Goal: Task Accomplishment & Management: Manage account settings

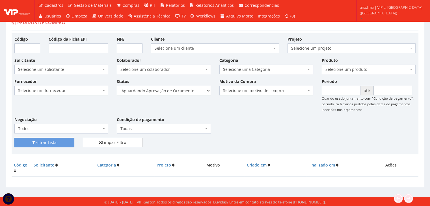
scroll to position [11, 0]
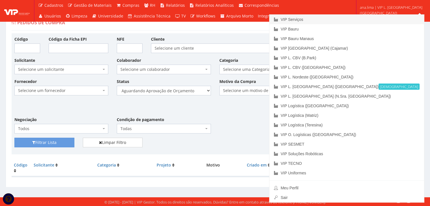
click at [385, 22] on link "VIP Serviços" at bounding box center [347, 20] width 155 height 10
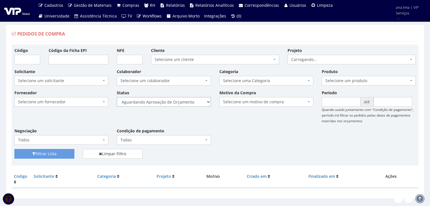
click at [192, 105] on select "Selecione um status Cancelado Aguardando Aprovação Diretoria Pedido Aprovado Ag…" at bounding box center [164, 102] width 94 height 10
select select "1"
click at [117, 97] on select "Selecione um status Cancelado Aguardando Aprovação Diretoria Pedido Aprovado Ag…" at bounding box center [164, 102] width 94 height 10
click at [57, 154] on button "Filtrar Lista" at bounding box center [44, 154] width 60 height 10
click at [182, 102] on select "Selecione um status Cancelado Aguardando Aprovação Diretoria Pedido Aprovado Ag…" at bounding box center [164, 102] width 94 height 10
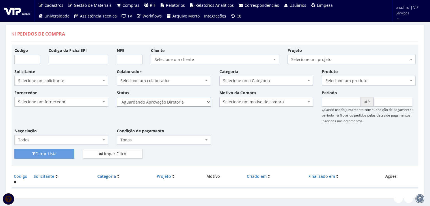
select select "4"
click at [117, 97] on select "Selecione um status Cancelado Aguardando Aprovação Diretoria Pedido Aprovado Ag…" at bounding box center [164, 102] width 94 height 10
click at [61, 156] on button "Filtrar Lista" at bounding box center [44, 154] width 60 height 10
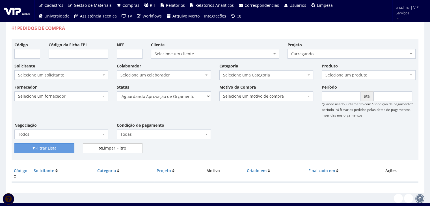
scroll to position [11, 0]
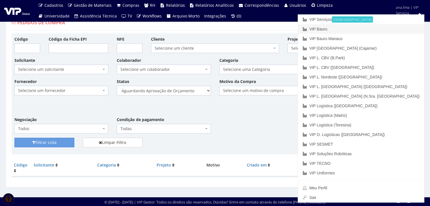
click at [391, 29] on link "VIP Bauru" at bounding box center [361, 29] width 126 height 10
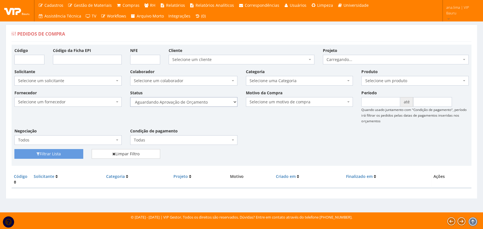
click at [220, 103] on select "Selecione um status Cancelado Aguardando Aprovação Diretoria Pedido Aprovado Ag…" at bounding box center [183, 102] width 107 height 10
select select "1"
click at [130, 97] on select "Selecione um status Cancelado Aguardando Aprovação Diretoria Pedido Aprovado Ag…" at bounding box center [183, 102] width 107 height 10
click at [74, 153] on button "Filtrar Lista" at bounding box center [48, 154] width 69 height 10
click at [225, 99] on select "Selecione um status Cancelado Aguardando Aprovação Diretoria Pedido Aprovado Ag…" at bounding box center [183, 102] width 107 height 10
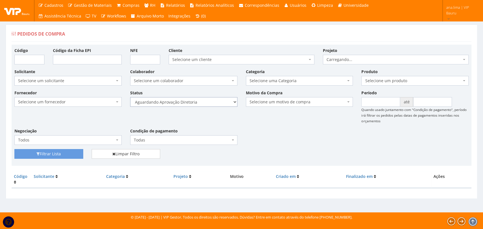
select select "4"
click at [130, 97] on select "Selecione um status Cancelado Aguardando Aprovação Diretoria Pedido Aprovado Ag…" at bounding box center [183, 102] width 107 height 10
drag, startPoint x: 72, startPoint y: 152, endPoint x: 163, endPoint y: 132, distance: 93.8
click at [71, 152] on button "Filtrar Lista" at bounding box center [48, 154] width 69 height 10
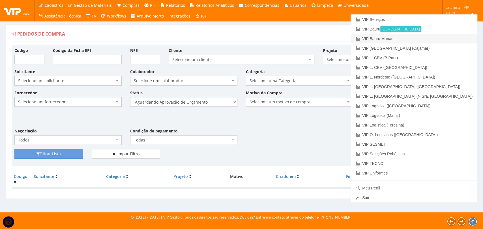
click at [436, 41] on link "VIP Bauru Manaus" at bounding box center [414, 39] width 126 height 10
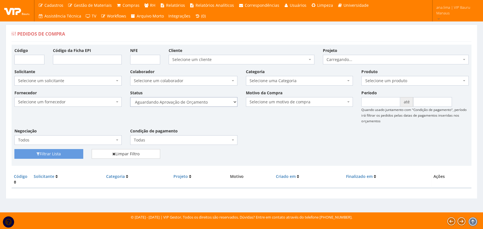
click at [216, 104] on select "Selecione um status Cancelado Aguardando Aprovação Diretoria Pedido Aprovado Ag…" at bounding box center [183, 102] width 107 height 10
select select "1"
click at [130, 97] on select "Selecione um status Cancelado Aguardando Aprovação Diretoria Pedido Aprovado Ag…" at bounding box center [183, 102] width 107 height 10
click at [77, 152] on button "Filtrar Lista" at bounding box center [48, 154] width 69 height 10
click at [213, 104] on select "Selecione um status Cancelado Aguardando Aprovação Diretoria Pedido Aprovado Ag…" at bounding box center [183, 102] width 107 height 10
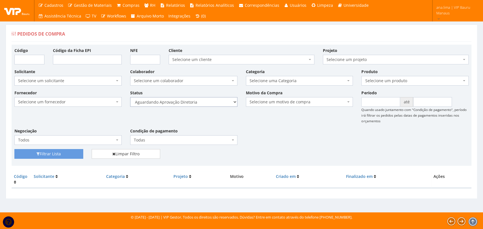
select select "4"
click at [130, 97] on select "Selecione um status Cancelado Aguardando Aprovação Diretoria Pedido Aprovado Ag…" at bounding box center [183, 102] width 107 height 10
click at [66, 154] on button "Filtrar Lista" at bounding box center [48, 154] width 69 height 10
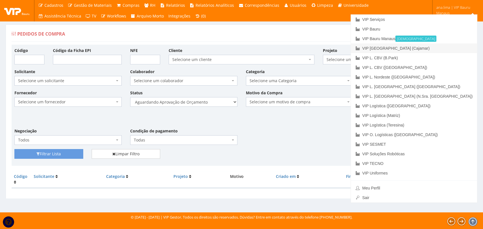
click at [453, 46] on link "VIP [GEOGRAPHIC_DATA] (Cajamar)" at bounding box center [414, 49] width 126 height 10
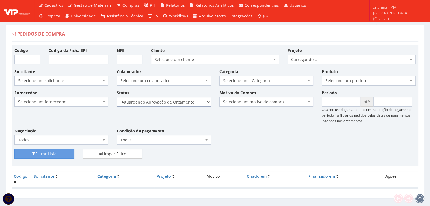
drag, startPoint x: 0, startPoint y: 0, endPoint x: 187, endPoint y: 104, distance: 213.9
click at [187, 100] on select "Selecione um status Cancelado Aguardando Aprovação Diretoria Pedido Aprovado Ag…" at bounding box center [164, 102] width 94 height 10
select select "1"
click at [117, 97] on select "Selecione um status Cancelado Aguardando Aprovação Diretoria Pedido Aprovado Ag…" at bounding box center [164, 102] width 94 height 10
click at [64, 150] on button "Filtrar Lista" at bounding box center [44, 154] width 60 height 10
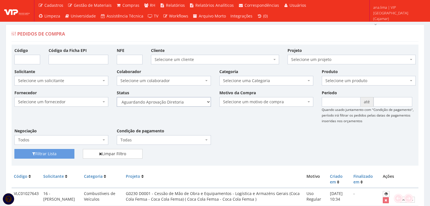
click at [190, 106] on select "Selecione um status Cancelado Aguardando Aprovação Diretoria Pedido Aprovado Ag…" at bounding box center [164, 102] width 94 height 10
select select "4"
click at [117, 97] on select "Selecione um status Cancelado Aguardando Aprovação Diretoria Pedido Aprovado Ag…" at bounding box center [164, 102] width 94 height 10
click at [57, 155] on button "Filtrar Lista" at bounding box center [44, 154] width 60 height 10
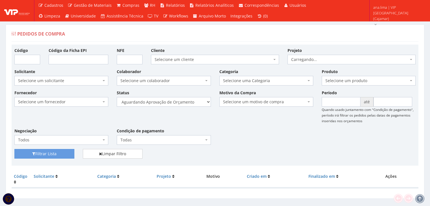
scroll to position [11, 0]
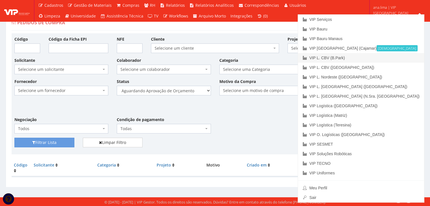
click at [394, 58] on link "VIP L. CBV (B.Park)" at bounding box center [361, 58] width 126 height 10
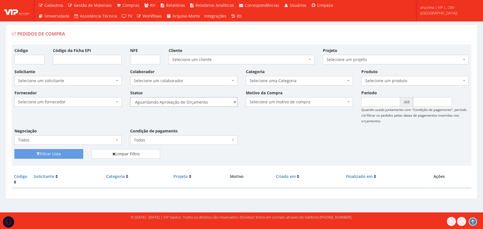
drag, startPoint x: 206, startPoint y: 101, endPoint x: 204, endPoint y: 113, distance: 11.9
click at [206, 102] on select "Selecione um status Cancelado Aguardando Aprovação Diretoria Pedido Aprovado Ag…" at bounding box center [183, 102] width 107 height 10
click at [204, 104] on select "Selecione um status Cancelado Aguardando Aprovação Diretoria Pedido Aprovado Ag…" at bounding box center [183, 102] width 107 height 10
select select "1"
click at [130, 97] on select "Selecione um status Cancelado Aguardando Aprovação Diretoria Pedido Aprovado Ag…" at bounding box center [183, 102] width 107 height 10
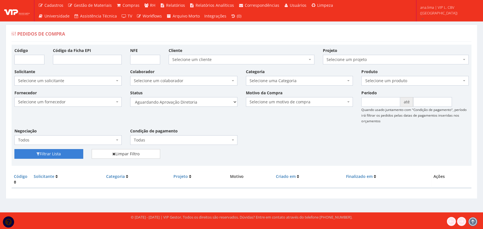
click at [64, 156] on button "Filtrar Lista" at bounding box center [48, 154] width 69 height 10
click at [202, 104] on select "Selecione um status Cancelado Aguardando Aprovação Diretoria Pedido Aprovado Ag…" at bounding box center [183, 102] width 107 height 10
select select "4"
click at [130, 97] on select "Selecione um status Cancelado Aguardando Aprovação Diretoria Pedido Aprovado Ag…" at bounding box center [183, 102] width 107 height 10
click at [74, 153] on button "Filtrar Lista" at bounding box center [48, 154] width 69 height 10
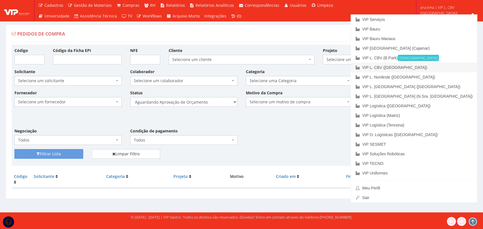
drag, startPoint x: 444, startPoint y: 69, endPoint x: 411, endPoint y: 78, distance: 34.1
click at [444, 70] on link "VIP L. CBV ([GEOGRAPHIC_DATA])" at bounding box center [414, 68] width 126 height 10
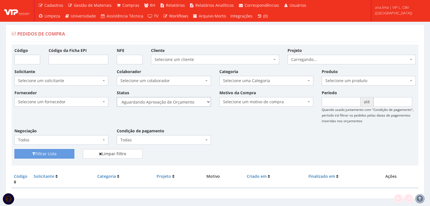
click at [188, 103] on select "Selecione um status Cancelado Aguardando Aprovação Diretoria Pedido Aprovado Ag…" at bounding box center [164, 102] width 94 height 10
select select "1"
click at [117, 97] on select "Selecione um status Cancelado Aguardando Aprovação Diretoria Pedido Aprovado Ag…" at bounding box center [164, 102] width 94 height 10
click at [63, 152] on button "Filtrar Lista" at bounding box center [44, 154] width 60 height 10
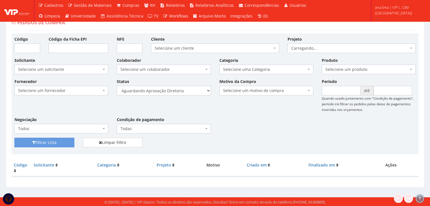
scroll to position [11, 0]
drag, startPoint x: 182, startPoint y: 90, endPoint x: 182, endPoint y: 93, distance: 3.1
click at [182, 90] on select "Selecione um status Cancelado Aguardando Aprovação Diretoria Pedido Aprovado Ag…" at bounding box center [164, 91] width 94 height 10
select select "4"
click at [117, 86] on select "Selecione um status Cancelado Aguardando Aprovação Diretoria Pedido Aprovado Ag…" at bounding box center [164, 91] width 94 height 10
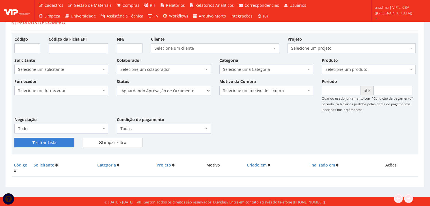
click at [60, 141] on button "Filtrar Lista" at bounding box center [44, 143] width 60 height 10
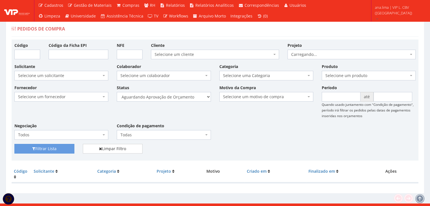
scroll to position [11, 0]
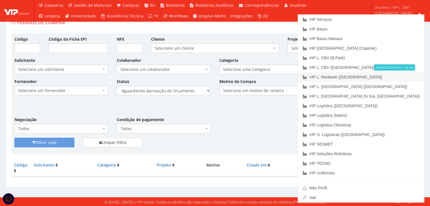
click at [399, 73] on link "VIP L. Nordeste ([GEOGRAPHIC_DATA])" at bounding box center [361, 77] width 126 height 10
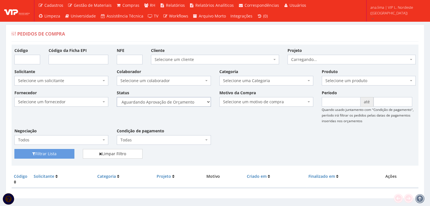
click at [191, 102] on select "Selecione um status Cancelado Aguardando Aprovação Diretoria Pedido Aprovado Ag…" at bounding box center [164, 102] width 94 height 10
select select "1"
click at [117, 97] on select "Selecione um status Cancelado Aguardando Aprovação Diretoria Pedido Aprovado Ag…" at bounding box center [164, 102] width 94 height 10
click at [65, 152] on button "Filtrar Lista" at bounding box center [44, 154] width 60 height 10
click at [193, 104] on select "Selecione um status Cancelado Aguardando Aprovação Diretoria Pedido Aprovado Ag…" at bounding box center [164, 102] width 94 height 10
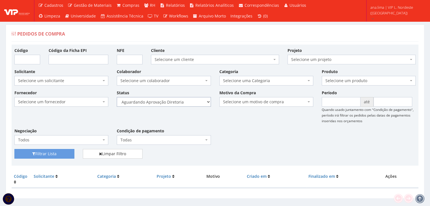
select select "4"
click at [117, 97] on select "Selecione um status Cancelado Aguardando Aprovação Diretoria Pedido Aprovado Ag…" at bounding box center [164, 102] width 94 height 10
drag, startPoint x: 61, startPoint y: 154, endPoint x: 117, endPoint y: 137, distance: 58.4
click at [61, 154] on button "Filtrar Lista" at bounding box center [44, 154] width 60 height 10
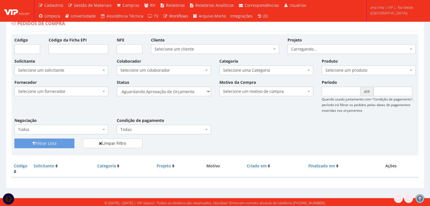
scroll to position [11, 0]
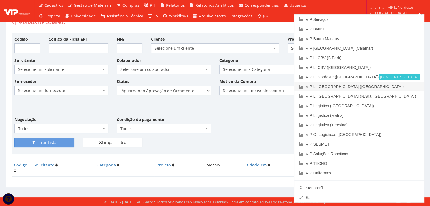
click at [395, 87] on link "VIP L. [GEOGRAPHIC_DATA] ([GEOGRAPHIC_DATA])" at bounding box center [359, 87] width 130 height 10
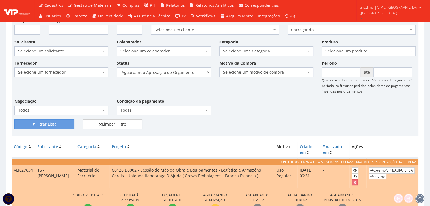
scroll to position [80, 0]
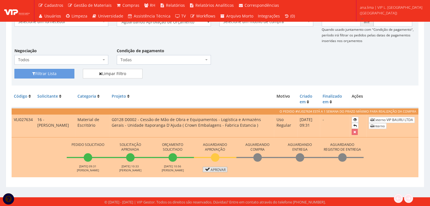
click at [214, 169] on link "Aprovar" at bounding box center [215, 169] width 25 height 5
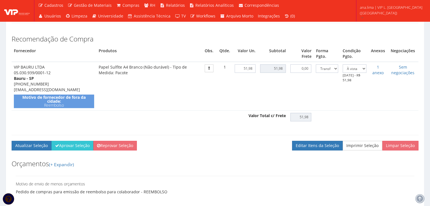
scroll to position [170, 0]
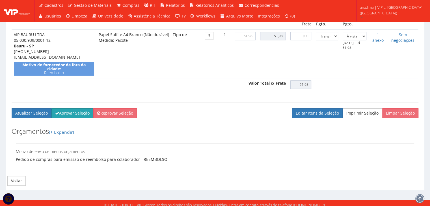
click at [85, 118] on button "Aprovar Seleção" at bounding box center [72, 114] width 42 height 10
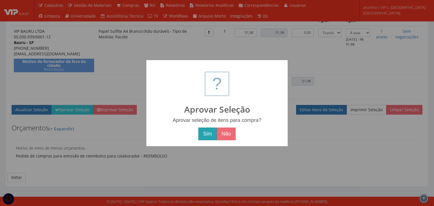
click at [206, 135] on button "Sim" at bounding box center [208, 134] width 18 height 13
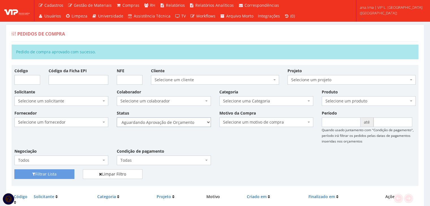
click at [195, 122] on select "Selecione um status Cancelado Aguardando Aprovação Diretoria Pedido Aprovado Ag…" at bounding box center [164, 123] width 94 height 10
select select "1"
click at [117, 118] on select "Selecione um status Cancelado Aguardando Aprovação Diretoria Pedido Aprovado Ag…" at bounding box center [164, 123] width 94 height 10
drag, startPoint x: 33, startPoint y: 173, endPoint x: 163, endPoint y: 150, distance: 132.1
click at [34, 173] on icon "submit" at bounding box center [33, 175] width 3 height 4
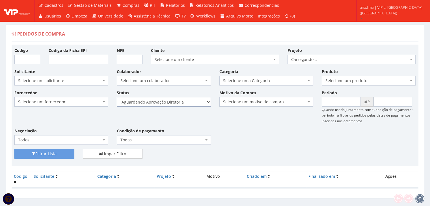
click at [192, 103] on select "Selecione um status Cancelado Aguardando Aprovação Diretoria Pedido Aprovado Ag…" at bounding box center [164, 102] width 94 height 10
select select "4"
click at [117, 97] on select "Selecione um status Cancelado Aguardando Aprovação Diretoria Pedido Aprovado Ag…" at bounding box center [164, 102] width 94 height 10
click at [67, 155] on button "Filtrar Lista" at bounding box center [44, 154] width 60 height 10
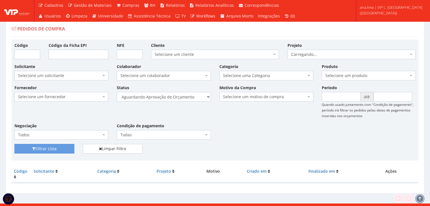
scroll to position [11, 0]
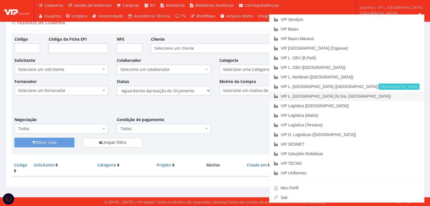
click at [385, 96] on link "VIP L. [GEOGRAPHIC_DATA] (N.Sra. [GEOGRAPHIC_DATA])" at bounding box center [347, 97] width 155 height 10
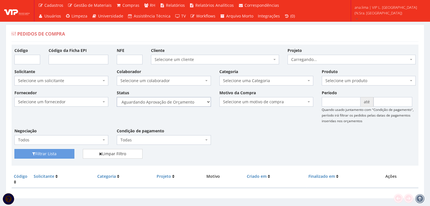
drag, startPoint x: 192, startPoint y: 101, endPoint x: 191, endPoint y: 106, distance: 5.2
click at [192, 101] on select "Selecione um status Cancelado Aguardando Aprovação Diretoria Pedido Aprovado Ag…" at bounding box center [164, 102] width 94 height 10
select select "1"
click at [117, 97] on select "Selecione um status Cancelado Aguardando Aprovação Diretoria Pedido Aprovado Ag…" at bounding box center [164, 102] width 94 height 10
click at [57, 150] on button "Filtrar Lista" at bounding box center [44, 154] width 60 height 10
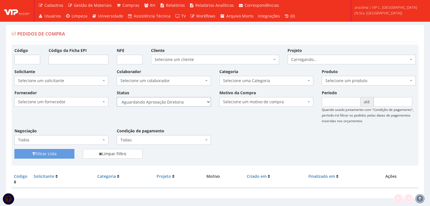
click at [174, 103] on select "Selecione um status Cancelado Aguardando Aprovação Diretoria Pedido Aprovado Ag…" at bounding box center [164, 102] width 94 height 10
select select "4"
click at [117, 97] on select "Selecione um status Cancelado Aguardando Aprovação Diretoria Pedido Aprovado Ag…" at bounding box center [164, 102] width 94 height 10
click at [66, 150] on button "Filtrar Lista" at bounding box center [44, 154] width 60 height 10
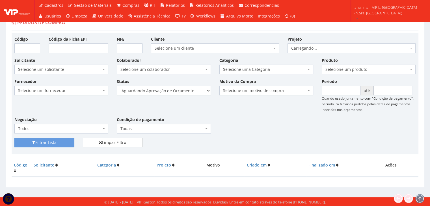
scroll to position [11, 0]
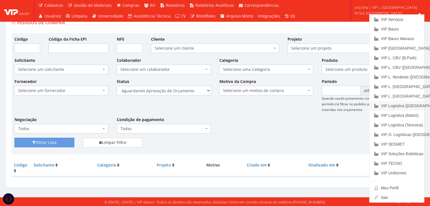
click at [396, 107] on link "VIP Logística ([GEOGRAPHIC_DATA])" at bounding box center [397, 106] width 55 height 10
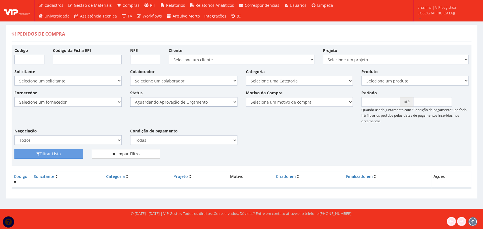
click at [214, 104] on select "Selecione um status Cancelado Aguardando Aprovação Diretoria Pedido Aprovado Ag…" at bounding box center [183, 102] width 107 height 10
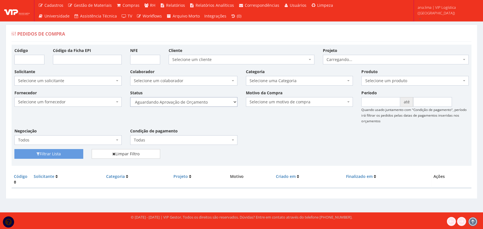
select select "1"
click at [130, 97] on select "Selecione um status Cancelado Aguardando Aprovação Diretoria Pedido Aprovado Ag…" at bounding box center [183, 102] width 107 height 10
click at [49, 157] on button "Filtrar Lista" at bounding box center [48, 154] width 69 height 10
click at [206, 104] on select "Selecione um status Cancelado Aguardando Aprovação Diretoria Pedido Aprovado Ag…" at bounding box center [183, 102] width 107 height 10
select select "4"
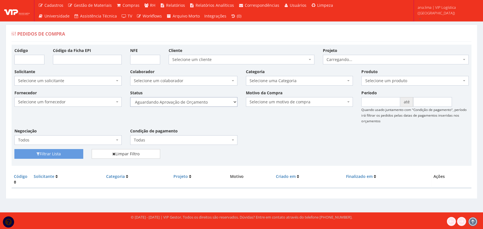
click at [130, 97] on select "Selecione um status Cancelado Aguardando Aprovação Diretoria Pedido Aprovado Ag…" at bounding box center [183, 102] width 107 height 10
click at [62, 157] on button "Filtrar Lista" at bounding box center [48, 154] width 69 height 10
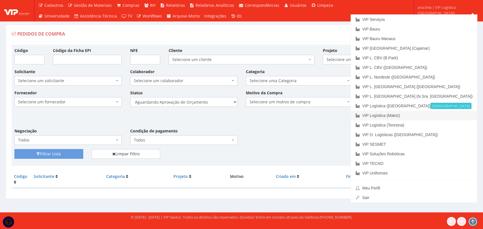
click at [451, 114] on link "VIP Logística (Matriz)" at bounding box center [414, 116] width 126 height 10
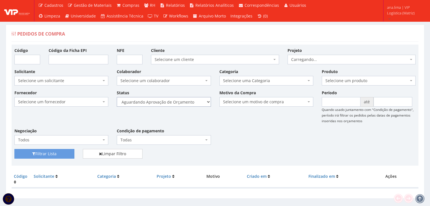
click at [177, 103] on select "Selecione um status Cancelado Aguardando Aprovação Diretoria Pedido Aprovado Ag…" at bounding box center [164, 102] width 94 height 10
select select "1"
click at [117, 97] on select "Selecione um status Cancelado Aguardando Aprovação Diretoria Pedido Aprovado Ag…" at bounding box center [164, 102] width 94 height 10
click at [63, 152] on button "Filtrar Lista" at bounding box center [44, 154] width 60 height 10
click at [184, 101] on select "Selecione um status Cancelado Aguardando Aprovação Diretoria Pedido Aprovado Ag…" at bounding box center [164, 102] width 94 height 10
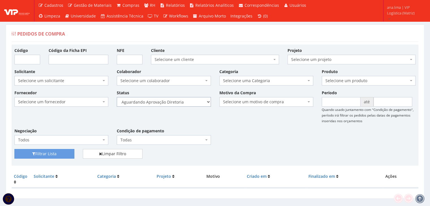
select select "4"
click at [117, 97] on select "Selecione um status Cancelado Aguardando Aprovação Diretoria Pedido Aprovado Ag…" at bounding box center [164, 102] width 94 height 10
click at [51, 155] on button "Filtrar Lista" at bounding box center [44, 154] width 60 height 10
click at [177, 99] on select "Selecione um status Cancelado Aguardando Aprovação Diretoria Pedido Aprovado Ag…" at bounding box center [164, 102] width 94 height 10
click at [259, 125] on div "Fornecedor Selecione um fornecedor ******** ******** 1000 MARCAS BRASIL 123 MIL…" at bounding box center [215, 119] width 410 height 59
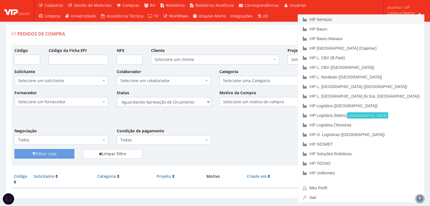
click at [386, 15] on link "VIP Serviços" at bounding box center [361, 20] width 126 height 10
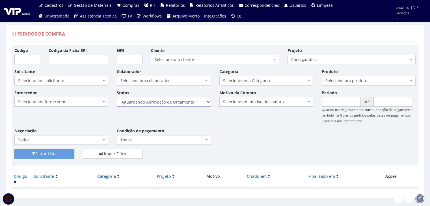
click at [184, 102] on select "Selecione um status Cancelado Aguardando Aprovação Diretoria Pedido Aprovado Ag…" at bounding box center [164, 102] width 94 height 10
select select "1"
click at [117, 97] on select "Selecione um status Cancelado Aguardando Aprovação Diretoria Pedido Aprovado Ag…" at bounding box center [164, 102] width 94 height 10
click at [63, 152] on button "Filtrar Lista" at bounding box center [44, 154] width 60 height 10
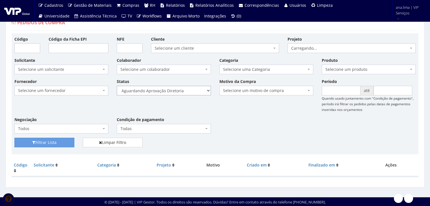
click at [181, 89] on select "Selecione um status Cancelado Aguardando Aprovação Diretoria Pedido Aprovado Ag…" at bounding box center [164, 91] width 94 height 10
select select "4"
click at [117, 86] on select "Selecione um status Cancelado Aguardando Aprovação Diretoria Pedido Aprovado Ag…" at bounding box center [164, 91] width 94 height 10
drag, startPoint x: 64, startPoint y: 143, endPoint x: 118, endPoint y: 129, distance: 55.6
click at [64, 143] on button "Filtrar Lista" at bounding box center [44, 143] width 60 height 10
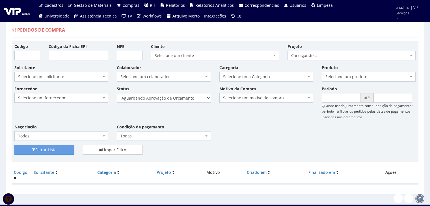
scroll to position [11, 0]
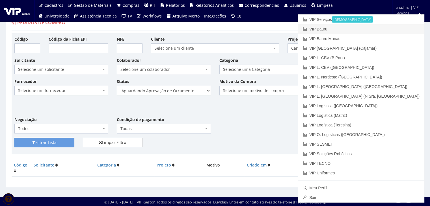
click at [391, 28] on link "VIP Bauru" at bounding box center [361, 29] width 126 height 10
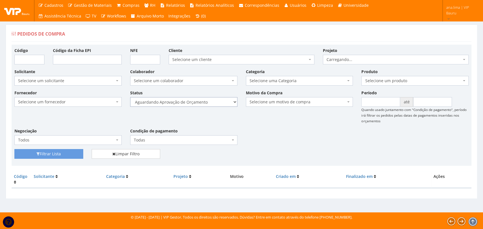
click at [205, 102] on select "Selecione um status Cancelado Aguardando Aprovação Diretoria Pedido Aprovado Ag…" at bounding box center [183, 102] width 107 height 10
select select "1"
click at [130, 97] on select "Selecione um status Cancelado Aguardando Aprovação Diretoria Pedido Aprovado Ag…" at bounding box center [183, 102] width 107 height 10
click at [58, 153] on button "Filtrar Lista" at bounding box center [48, 154] width 69 height 10
click at [199, 103] on select "Selecione um status Cancelado Aguardando Aprovação Diretoria Pedido Aprovado Ag…" at bounding box center [183, 102] width 107 height 10
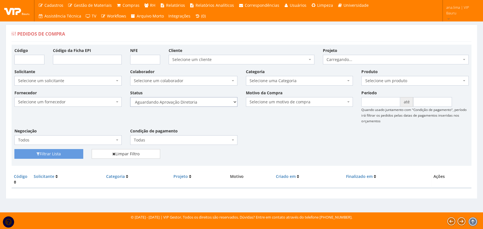
select select "4"
click at [130, 97] on select "Selecione um status Cancelado Aguardando Aprovação Diretoria Pedido Aprovado Ag…" at bounding box center [183, 102] width 107 height 10
drag, startPoint x: 56, startPoint y: 155, endPoint x: 169, endPoint y: 130, distance: 115.9
click at [56, 154] on button "Filtrar Lista" at bounding box center [48, 154] width 69 height 10
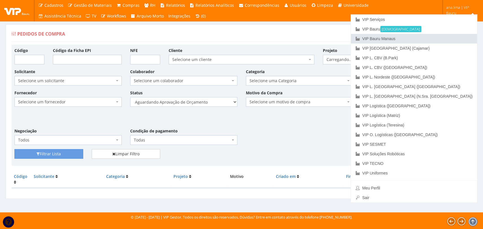
drag, startPoint x: 444, startPoint y: 36, endPoint x: 387, endPoint y: 57, distance: 60.4
click at [444, 36] on link "VIP Bauru Manaus" at bounding box center [414, 39] width 126 height 10
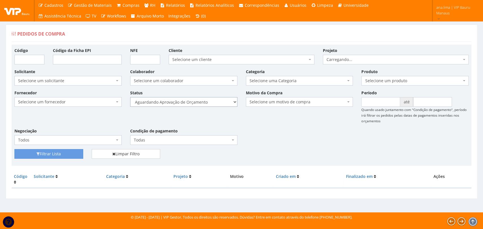
drag, startPoint x: 201, startPoint y: 101, endPoint x: 201, endPoint y: 105, distance: 4.3
click at [201, 101] on select "Selecione um status Cancelado Aguardando Aprovação Diretoria Pedido Aprovado Ag…" at bounding box center [183, 102] width 107 height 10
select select "1"
click at [130, 97] on select "Selecione um status Cancelado Aguardando Aprovação Diretoria Pedido Aprovado Ag…" at bounding box center [183, 102] width 107 height 10
click at [70, 151] on button "Filtrar Lista" at bounding box center [48, 154] width 69 height 10
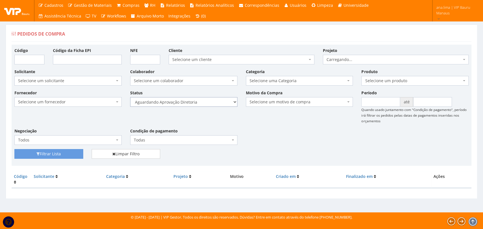
click at [208, 104] on select "Selecione um status Cancelado Aguardando Aprovação Diretoria Pedido Aprovado Ag…" at bounding box center [183, 102] width 107 height 10
select select "4"
click at [130, 97] on select "Selecione um status Cancelado Aguardando Aprovação Diretoria Pedido Aprovado Ag…" at bounding box center [183, 102] width 107 height 10
click at [73, 157] on button "Filtrar Lista" at bounding box center [48, 154] width 69 height 10
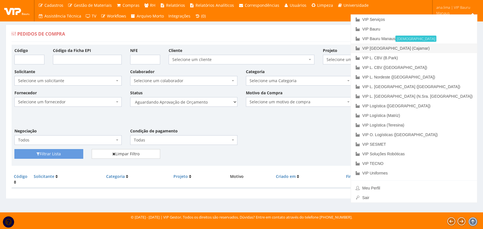
click at [443, 48] on link "VIP [GEOGRAPHIC_DATA] (Cajamar)" at bounding box center [414, 49] width 126 height 10
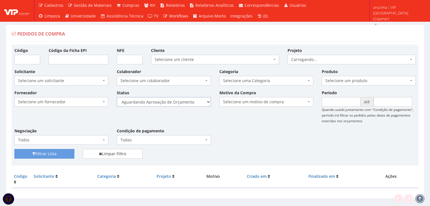
click at [182, 102] on select "Selecione um status Cancelado Aguardando Aprovação Diretoria Pedido Aprovado Ag…" at bounding box center [164, 102] width 94 height 10
select select "1"
click at [117, 97] on select "Selecione um status Cancelado Aguardando Aprovação Diretoria Pedido Aprovado Ag…" at bounding box center [164, 102] width 94 height 10
drag, startPoint x: 57, startPoint y: 155, endPoint x: 177, endPoint y: 127, distance: 122.8
click at [57, 154] on button "Filtrar Lista" at bounding box center [44, 154] width 60 height 10
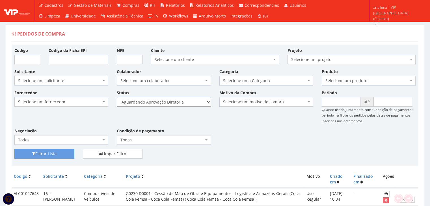
click at [188, 103] on select "Selecione um status Cancelado Aguardando Aprovação Diretoria Pedido Aprovado Ag…" at bounding box center [164, 102] width 94 height 10
select select "4"
click at [117, 97] on select "Selecione um status Cancelado Aguardando Aprovação Diretoria Pedido Aprovado Ag…" at bounding box center [164, 102] width 94 height 10
click at [59, 152] on button "Filtrar Lista" at bounding box center [44, 154] width 60 height 10
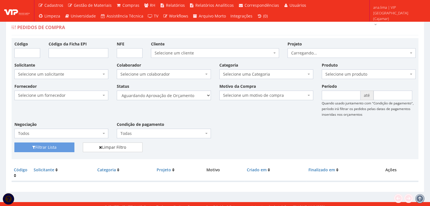
scroll to position [11, 0]
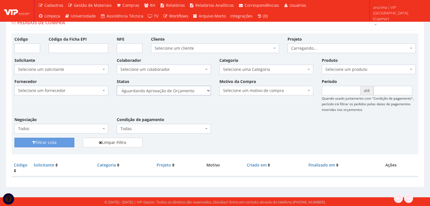
click at [191, 92] on select "Selecione um status Cancelado Aguardando Aprovação Diretoria Pedido Aprovado Ag…" at bounding box center [164, 91] width 94 height 10
select select "1"
click at [117, 86] on select "Selecione um status Cancelado Aguardando Aprovação Diretoria Pedido Aprovado Ag…" at bounding box center [164, 91] width 94 height 10
click at [72, 139] on button "Filtrar Lista" at bounding box center [44, 143] width 60 height 10
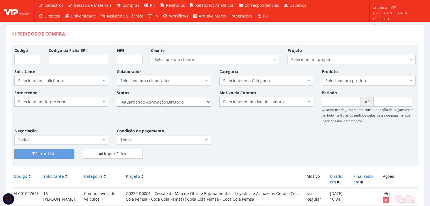
click at [188, 102] on select "Selecione um status Cancelado Aguardando Aprovação Diretoria Pedido Aprovado Ag…" at bounding box center [164, 102] width 94 height 10
select select "4"
click at [117, 97] on select "Selecione um status Cancelado Aguardando Aprovação Diretoria Pedido Aprovado Ag…" at bounding box center [164, 102] width 94 height 10
drag, startPoint x: 68, startPoint y: 152, endPoint x: 163, endPoint y: 120, distance: 99.5
click at [68, 152] on button "Filtrar Lista" at bounding box center [44, 154] width 60 height 10
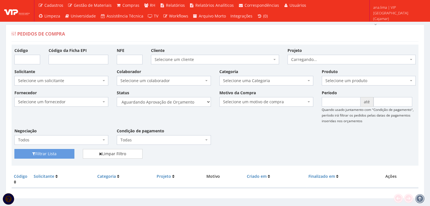
scroll to position [11, 0]
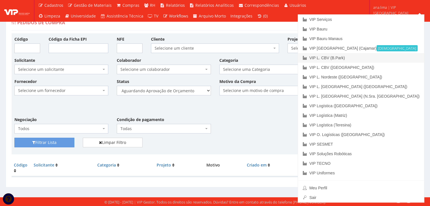
click at [404, 57] on link "VIP L. CBV (B.Park)" at bounding box center [361, 58] width 126 height 10
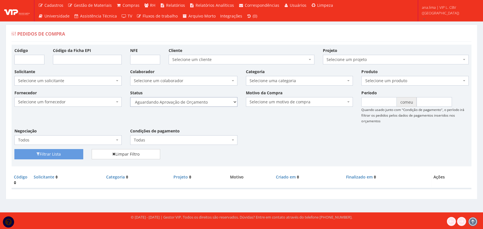
click at [208, 106] on select "Selecione um status Cancelado Aguardando Aprovação Diretoria Pedido Aprovado Ag…" at bounding box center [183, 102] width 107 height 10
select select "1"
click at [130, 97] on select "Selecione um status Cancelado Aguardando Aprovação Diretoria Pedido Aprovado Ag…" at bounding box center [183, 102] width 107 height 10
click at [76, 156] on button "Filtrar Lista" at bounding box center [48, 154] width 69 height 10
click at [215, 102] on select "Selecione um status Cancelado Aguardando Aprovação Diretoria Pedido Aprovado Ag…" at bounding box center [183, 102] width 107 height 10
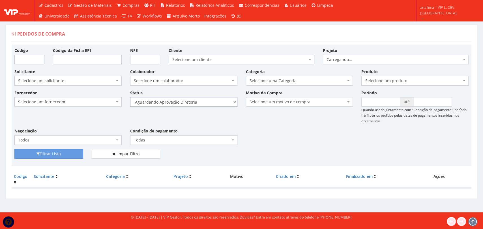
select select "4"
click at [130, 97] on select "Selecione um status Cancelado Aguardando Aprovação Diretoria Pedido Aprovado Ag…" at bounding box center [183, 102] width 107 height 10
drag, startPoint x: 59, startPoint y: 155, endPoint x: 152, endPoint y: 140, distance: 94.3
click at [59, 155] on button "Filtrar Lista" at bounding box center [48, 154] width 69 height 10
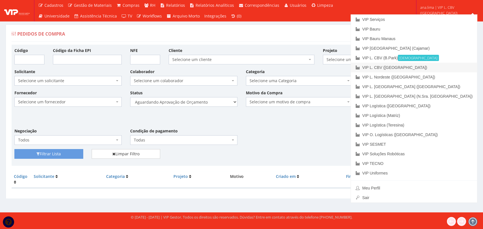
click at [451, 67] on link "VIP L. CBV ([GEOGRAPHIC_DATA])" at bounding box center [414, 68] width 126 height 10
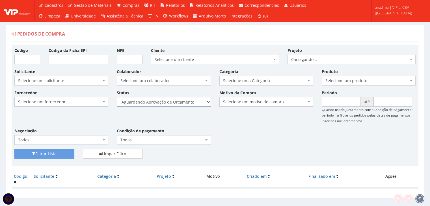
click at [183, 103] on select "Selecione um status Cancelado Aguardando Aprovação Diretoria Pedido Aprovado Ag…" at bounding box center [164, 102] width 94 height 10
select select "1"
click at [117, 97] on select "Selecione um status Cancelado Aguardando Aprovação Diretoria Pedido Aprovado Ag…" at bounding box center [164, 102] width 94 height 10
drag, startPoint x: 34, startPoint y: 155, endPoint x: 105, endPoint y: 147, distance: 71.4
click at [36, 154] on button "Filtrar Lista" at bounding box center [44, 154] width 60 height 10
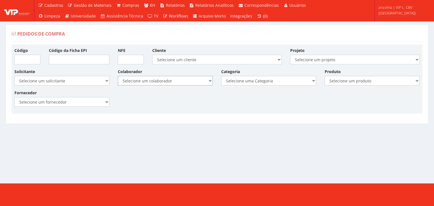
click at [197, 80] on select "Selecione um colaborador 12 - [PERSON_NAME]" at bounding box center [165, 81] width 95 height 10
click at [194, 84] on select "Selecione um colaborador 12 - [PERSON_NAME]" at bounding box center [165, 81] width 95 height 10
click at [398, 14] on span "ana.lima | VIP L. CBV ([GEOGRAPHIC_DATA])" at bounding box center [403, 10] width 48 height 11
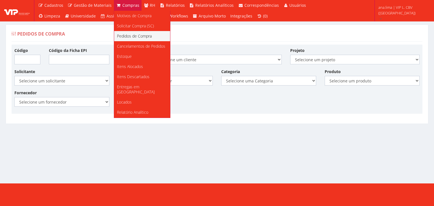
click at [133, 36] on span "Pedidos de Compra" at bounding box center [134, 35] width 35 height 5
